Goal: Transaction & Acquisition: Purchase product/service

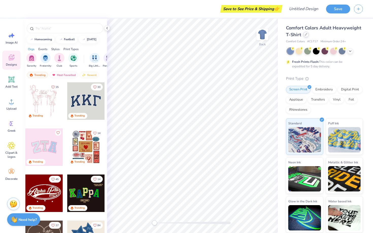
click at [304, 36] on div at bounding box center [306, 35] width 6 height 6
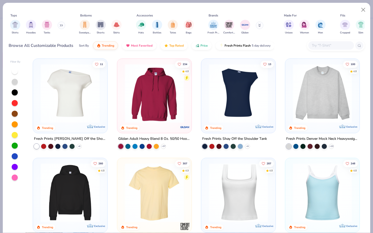
click at [159, 88] on img at bounding box center [154, 93] width 64 height 59
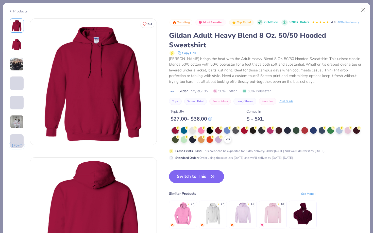
click at [181, 175] on button "Switch to This" at bounding box center [196, 177] width 55 height 13
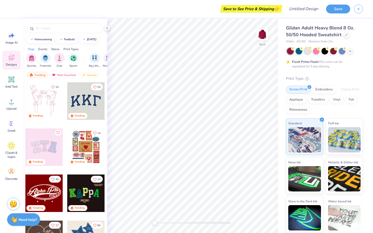
click at [311, 52] on div at bounding box center [307, 50] width 7 height 7
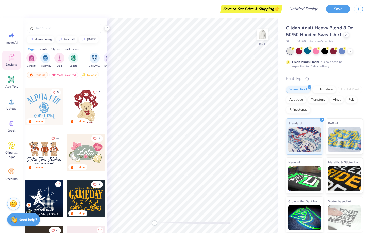
scroll to position [182, 0]
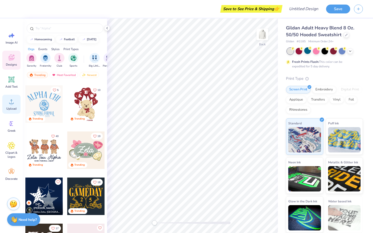
click at [9, 102] on icon at bounding box center [12, 102] width 8 height 8
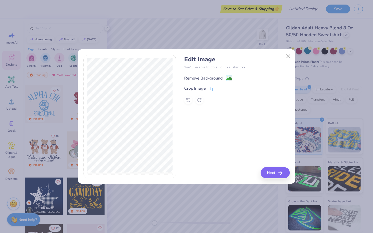
click at [226, 75] on span at bounding box center [229, 78] width 6 height 6
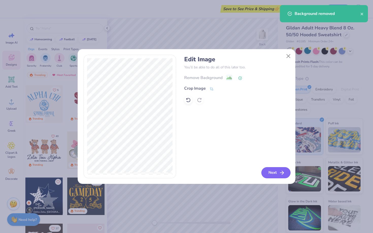
click at [271, 171] on button "Next" at bounding box center [275, 172] width 29 height 11
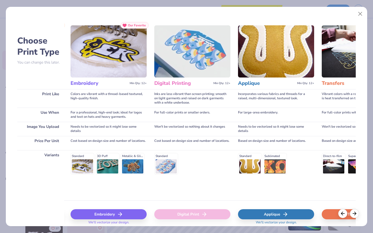
scroll to position [0, 0]
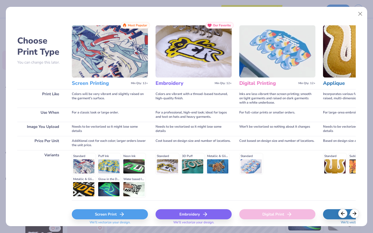
click at [191, 214] on div "Embroidery" at bounding box center [194, 215] width 76 height 10
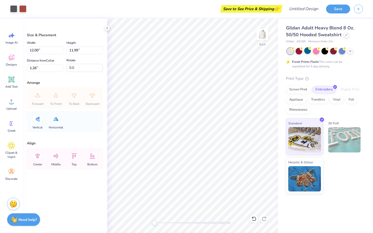
type input "7.61"
type input "7.60"
type input "3.26"
type input "4.70"
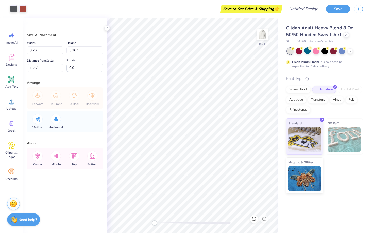
type input "4.70"
type input "1.37"
click at [9, 53] on div "Designs" at bounding box center [11, 60] width 18 height 19
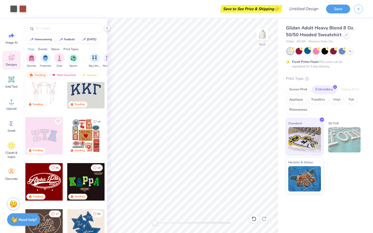
scroll to position [11, 0]
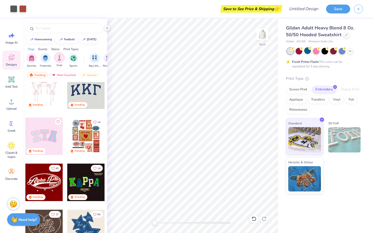
click at [60, 62] on div "filter for Club" at bounding box center [59, 58] width 10 height 10
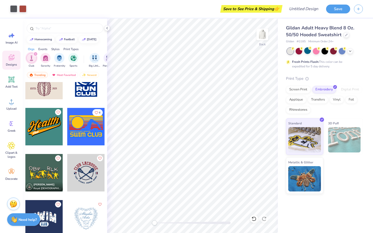
scroll to position [394, 0]
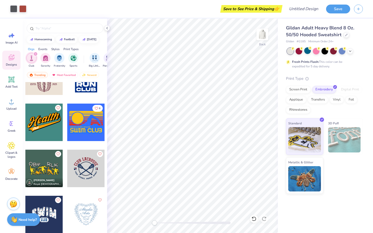
click at [90, 180] on div at bounding box center [86, 169] width 38 height 38
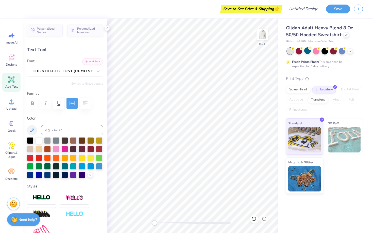
scroll to position [0, 1]
type textarea "C"
type textarea "International Relations Review"
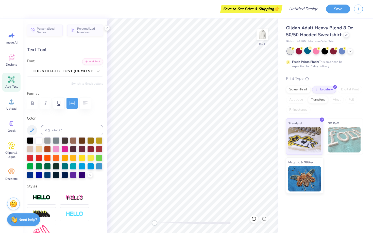
type input "10.14"
type input "3.69"
type input "9.45"
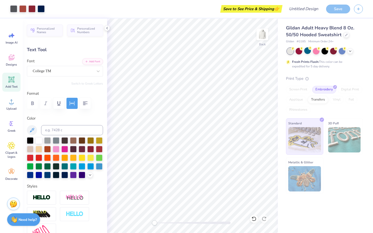
type input "15.47"
type input "5.21"
type input "2.53"
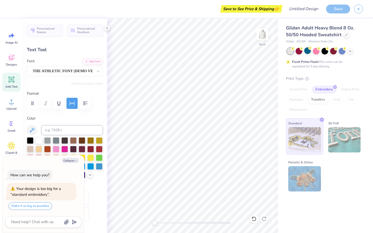
type textarea "x"
type input "10.14"
type input "3.69"
type input "9.45"
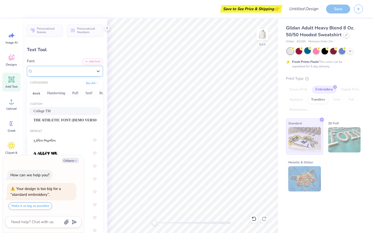
click at [71, 75] on div "College TM" at bounding box center [62, 71] width 61 height 8
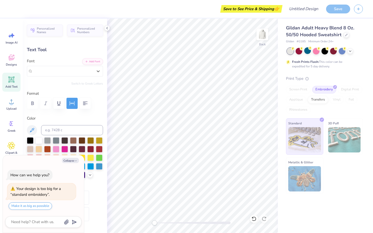
type textarea "x"
type input "9.46"
type textarea "x"
type input "15.47"
type input "5.21"
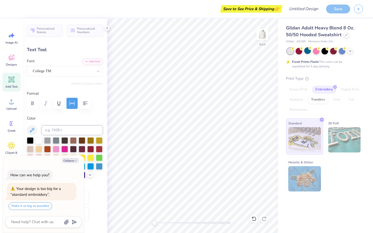
type input "2.53"
type textarea "x"
type input "10.14"
type input "3.69"
type input "9.46"
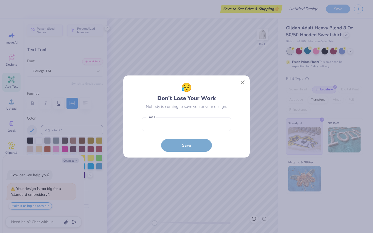
click at [237, 89] on div "😥 Don’t Lose Your Work Nobody is coming to save you or your design. Email is a …" at bounding box center [186, 116] width 115 height 71
click at [244, 90] on div "😥 Don’t Lose Your Work Nobody is coming to save you or your design. Email is a …" at bounding box center [186, 116] width 115 height 71
click at [242, 87] on button "Close" at bounding box center [243, 83] width 10 height 10
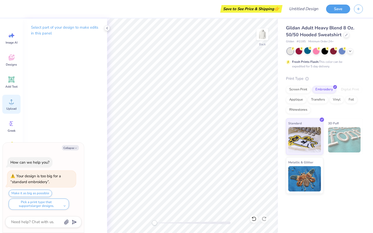
click at [12, 105] on circle at bounding box center [12, 104] width 4 height 4
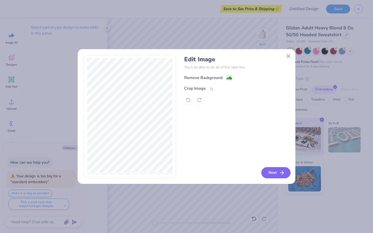
click at [274, 173] on button "Next" at bounding box center [275, 172] width 29 height 11
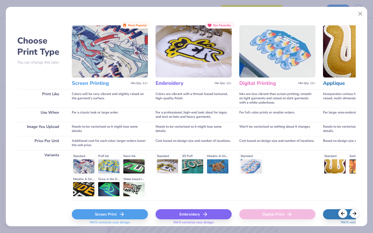
click at [185, 215] on div "Embroidery" at bounding box center [194, 215] width 76 height 10
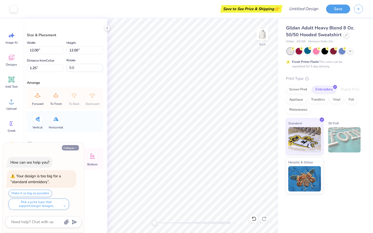
click at [73, 149] on button "Collapse" at bounding box center [70, 147] width 17 height 5
type textarea "x"
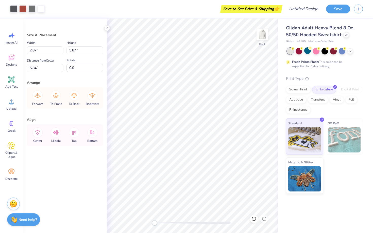
type input "5.95"
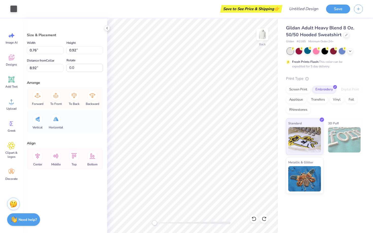
type input "8.92"
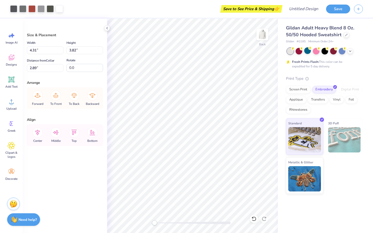
type input "4.31"
type input "3.82"
type input "0.76"
type input "5.65"
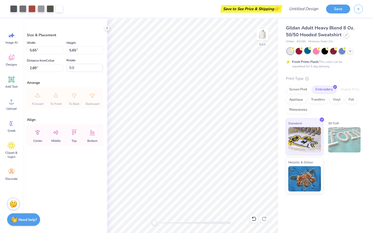
type input "0.50"
type input "5.02"
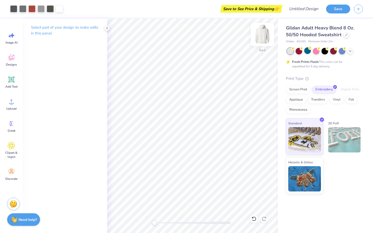
click at [261, 36] on img at bounding box center [262, 34] width 20 height 20
click at [9, 178] on span "Decorate" at bounding box center [11, 179] width 12 height 4
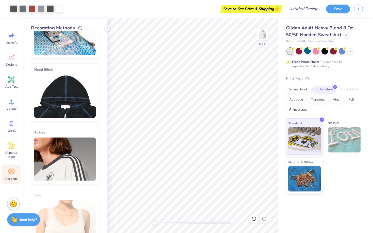
scroll to position [68, 0]
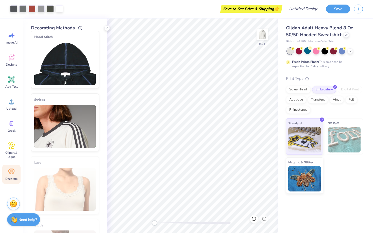
click at [61, 125] on img at bounding box center [64, 126] width 61 height 43
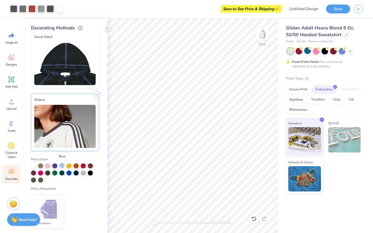
click at [62, 166] on div at bounding box center [61, 165] width 5 height 5
click at [54, 165] on div at bounding box center [54, 165] width 5 height 5
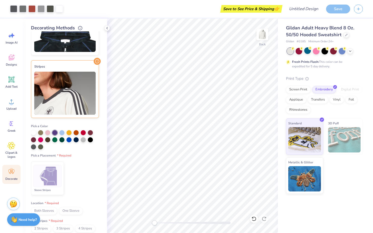
scroll to position [104, 0]
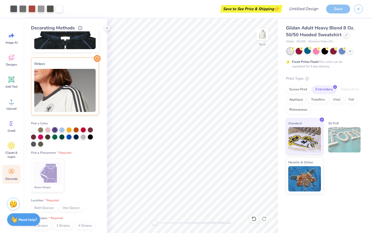
click at [45, 182] on div at bounding box center [47, 173] width 28 height 22
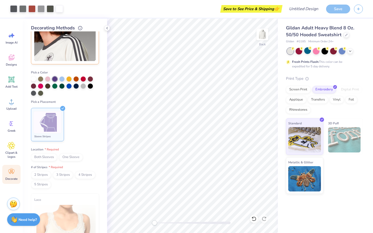
scroll to position [191, 0]
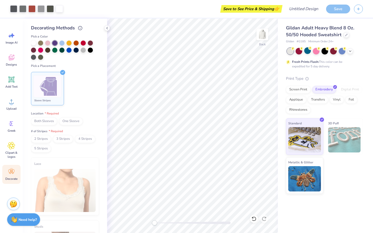
click at [44, 124] on span "Both Sleeves" at bounding box center [44, 122] width 26 height 8
click at [45, 143] on span "2 Stripes" at bounding box center [41, 140] width 20 height 8
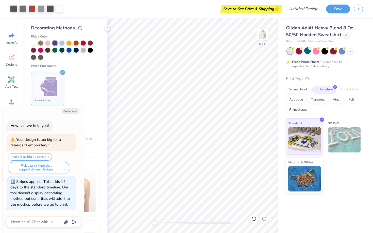
click at [83, 166] on div "Collapse How can we help you? Your design is too big for a “standard embroidery…" at bounding box center [43, 169] width 81 height 127
click at [71, 110] on button "Collapse" at bounding box center [70, 111] width 17 height 5
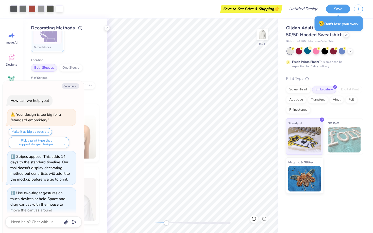
scroll to position [6, 0]
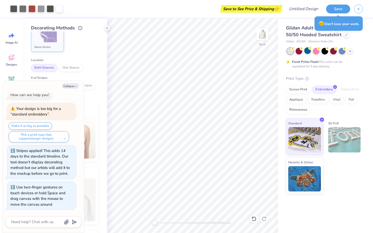
click at [147, 221] on div "Back" at bounding box center [192, 126] width 171 height 215
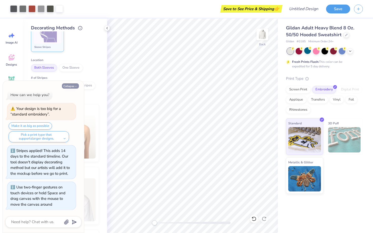
click at [74, 85] on button "Collapse" at bounding box center [70, 85] width 17 height 5
type textarea "x"
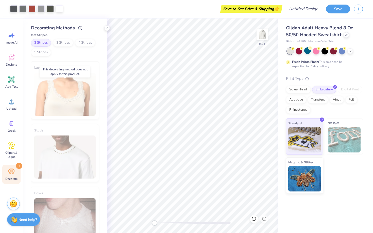
scroll to position [367, 0]
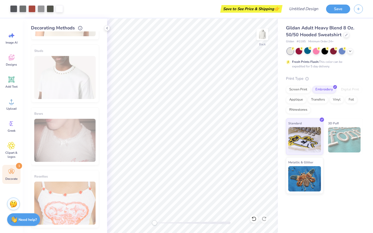
click at [351, 88] on div "Digital Print" at bounding box center [350, 90] width 25 height 8
click at [335, 49] on icon at bounding box center [336, 48] width 2 height 3
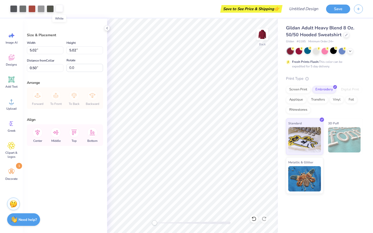
click at [59, 11] on div at bounding box center [59, 8] width 7 height 7
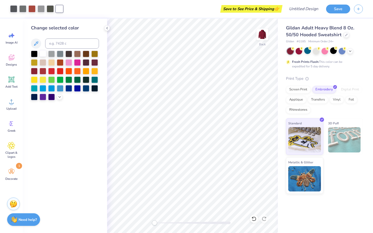
click at [44, 54] on div at bounding box center [43, 53] width 7 height 7
click at [45, 54] on div at bounding box center [43, 53] width 7 height 7
